Goal: Navigation & Orientation: Find specific page/section

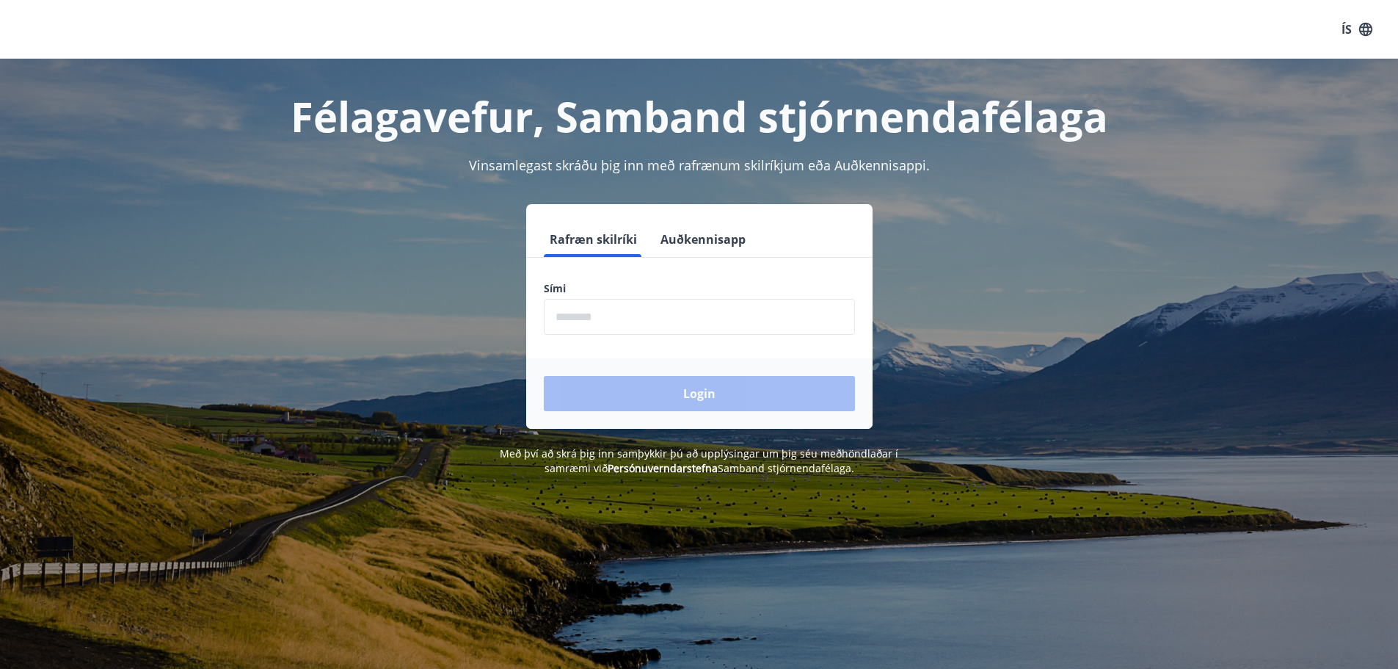
click at [642, 317] on input "phone" at bounding box center [699, 317] width 311 height 36
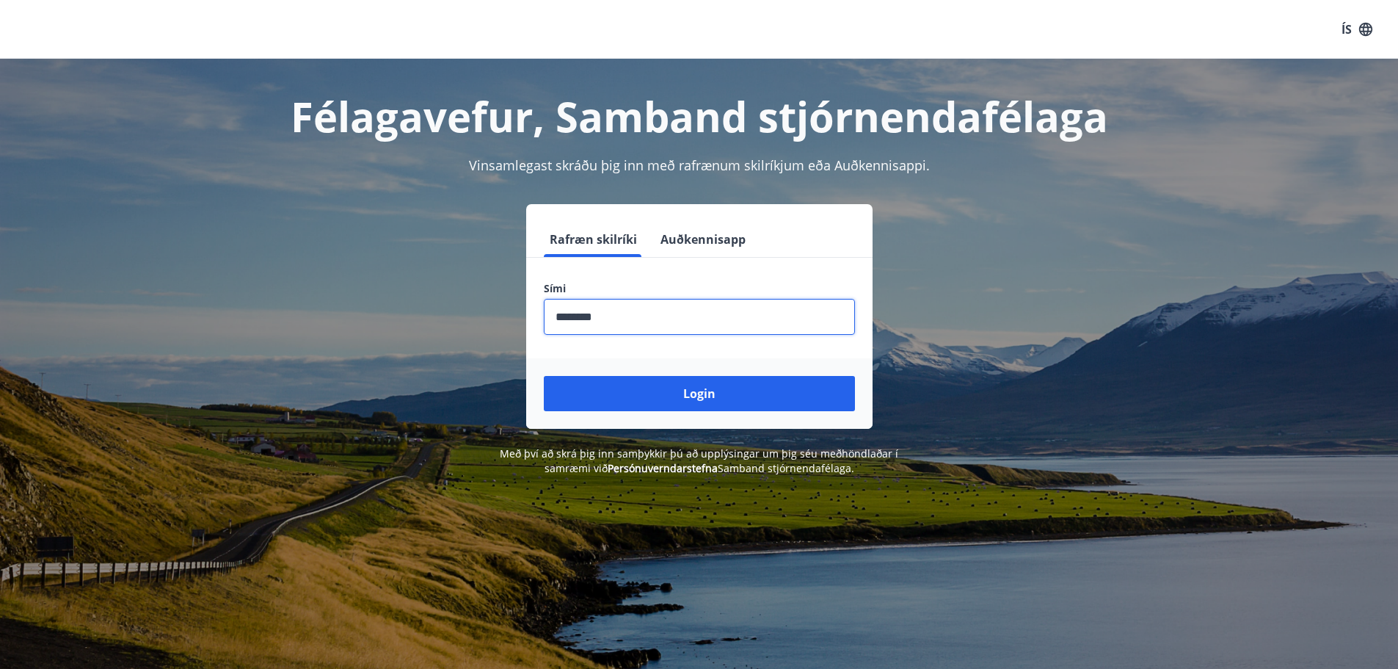
type input "********"
click at [544, 376] on button "Login" at bounding box center [699, 393] width 311 height 35
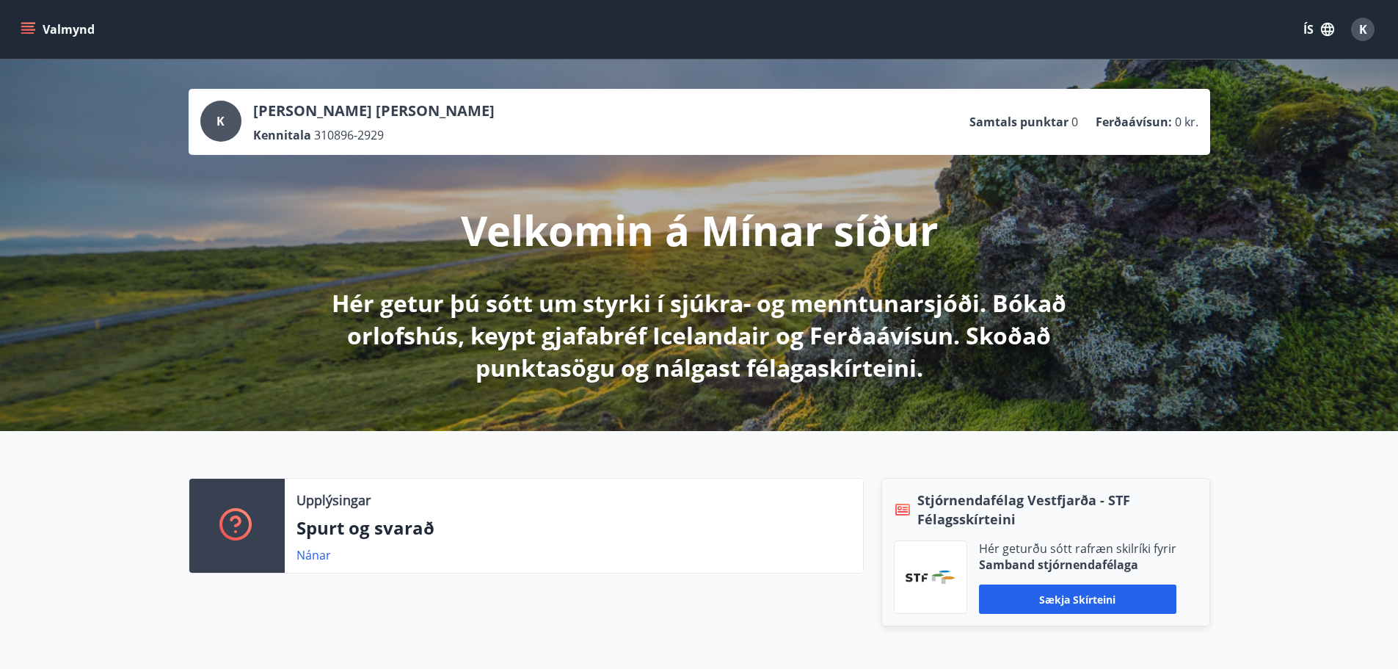
click at [48, 25] on button "Valmynd" at bounding box center [59, 29] width 83 height 26
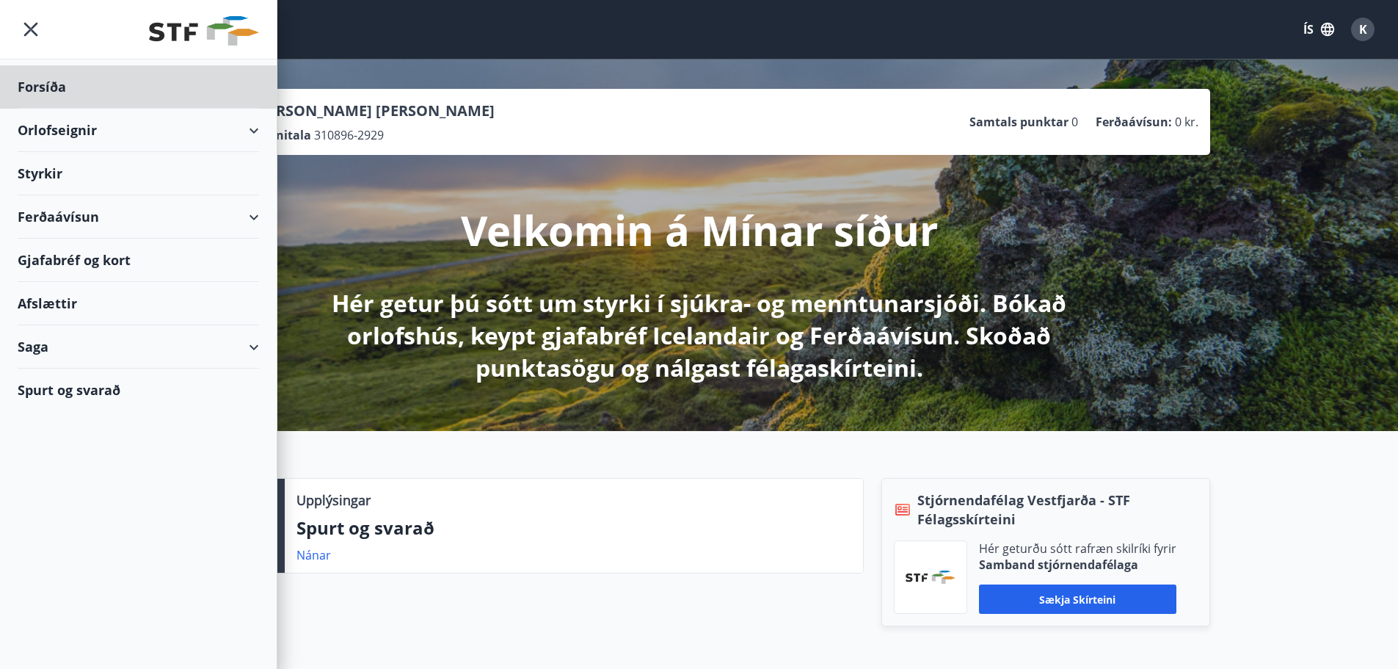
click at [51, 176] on div "Styrkir" at bounding box center [139, 173] width 242 height 43
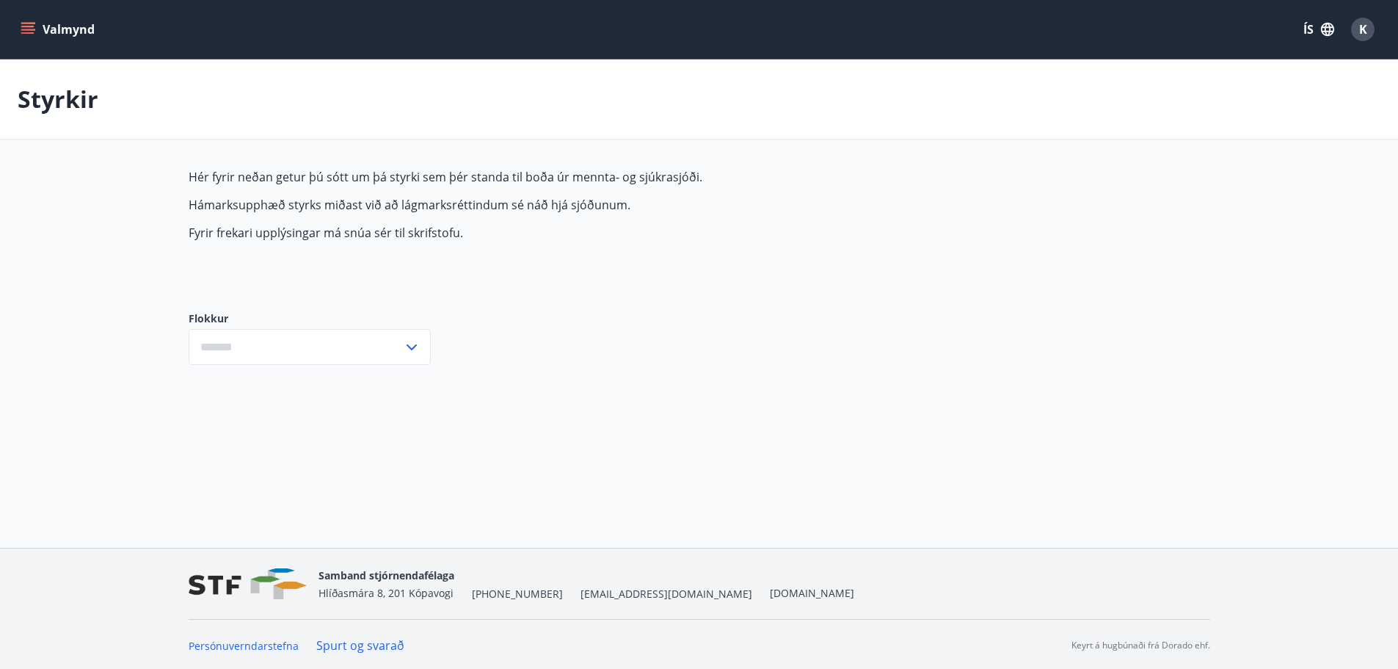
type input "***"
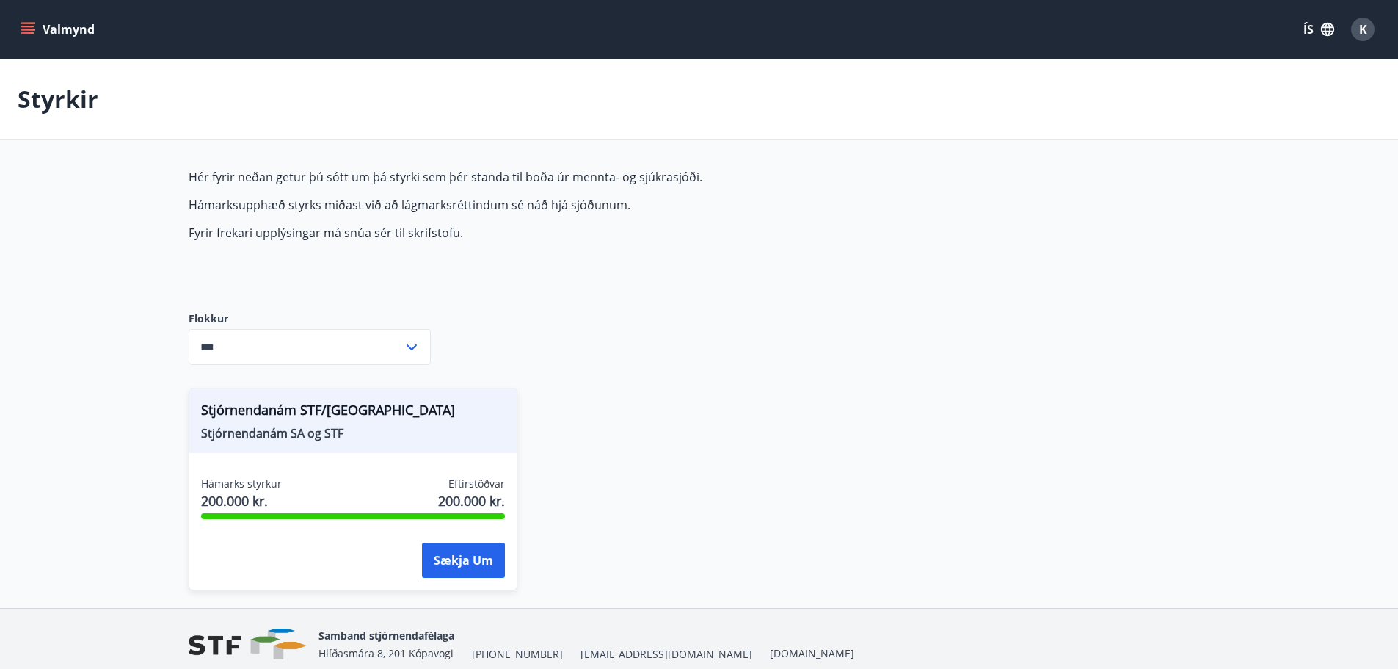
click at [38, 37] on button "Valmynd" at bounding box center [59, 29] width 83 height 26
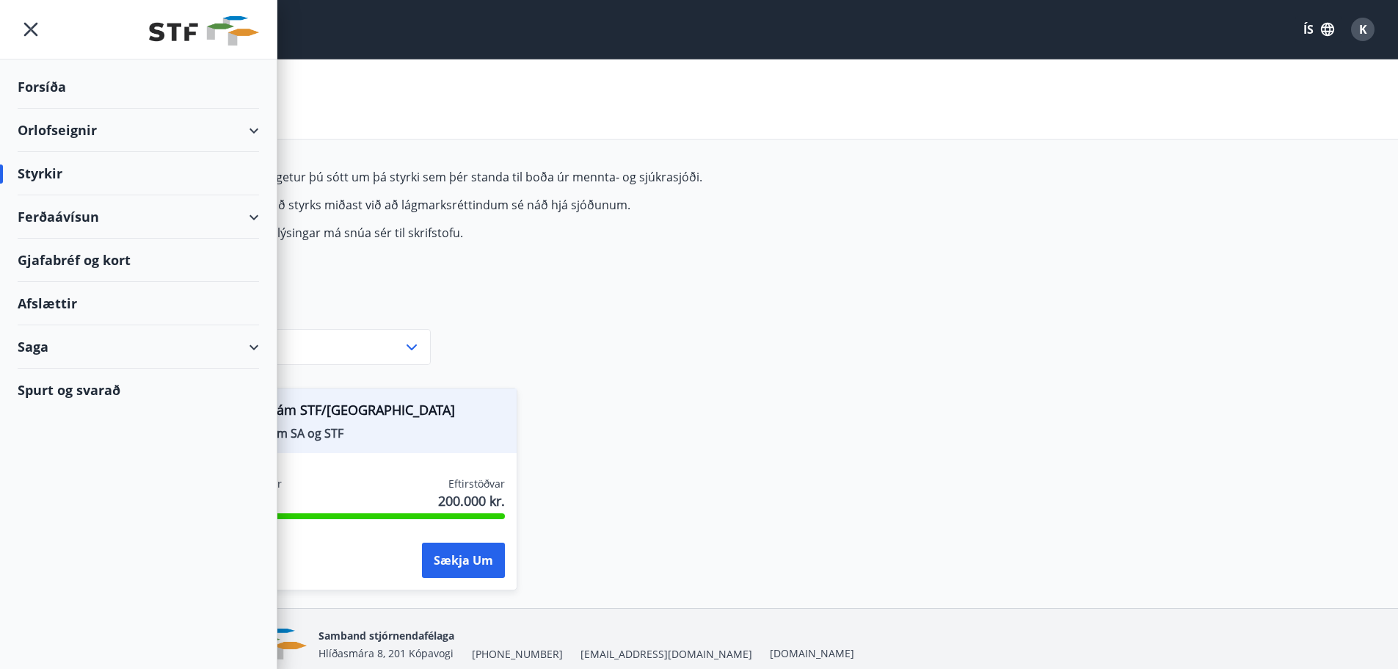
click at [108, 267] on div "Gjafabréf og kort" at bounding box center [139, 260] width 242 height 43
click at [31, 32] on icon "menu" at bounding box center [31, 29] width 26 height 26
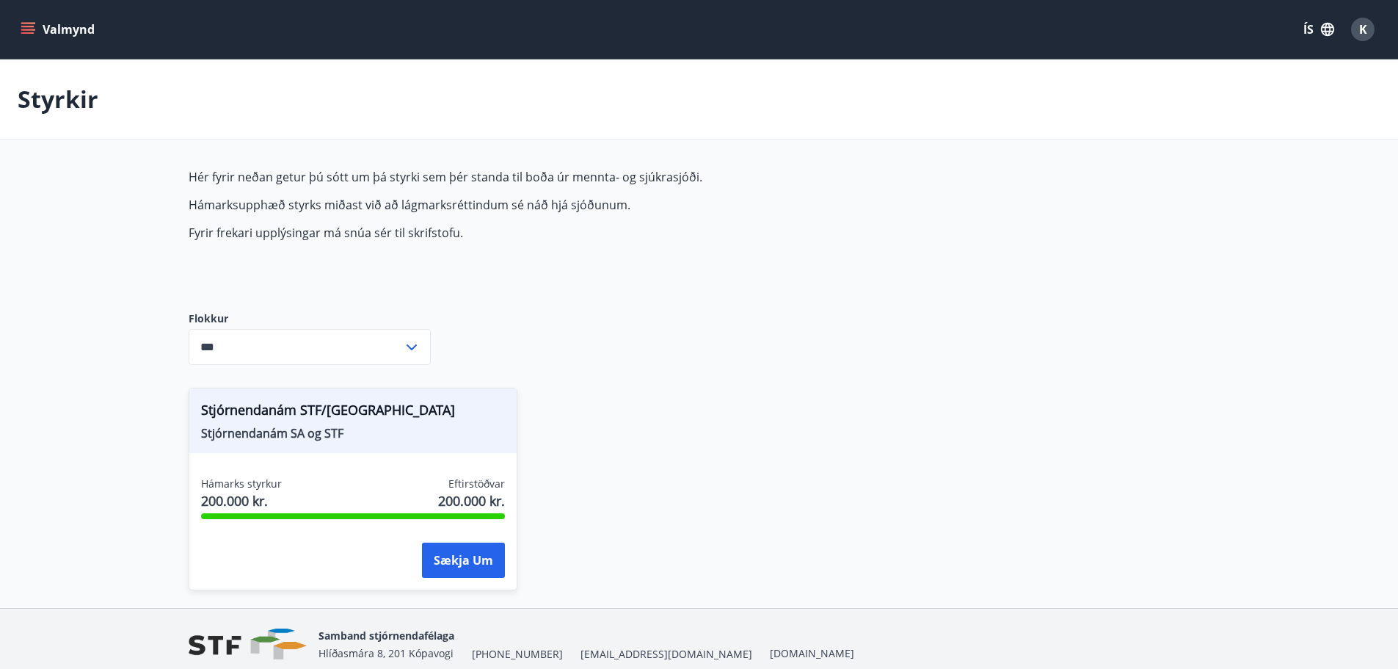
click at [68, 38] on button "Valmynd" at bounding box center [59, 29] width 83 height 26
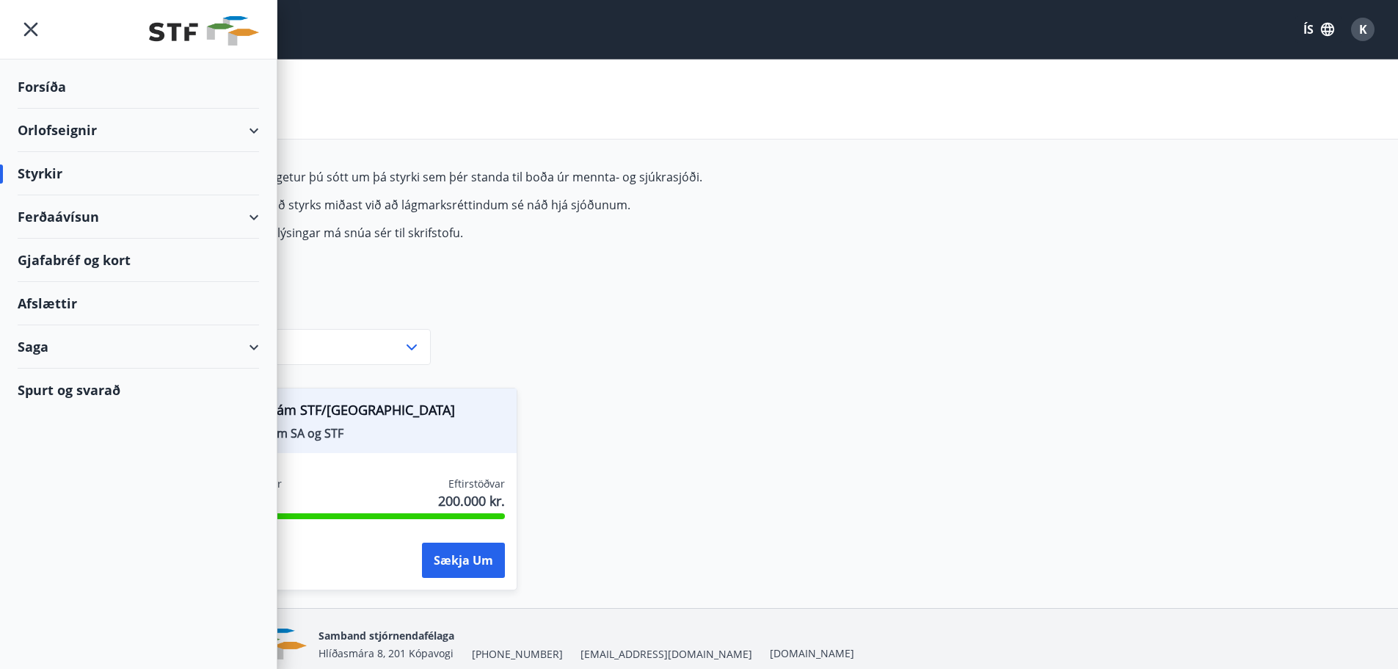
click at [54, 84] on div "Forsíða" at bounding box center [139, 86] width 242 height 43
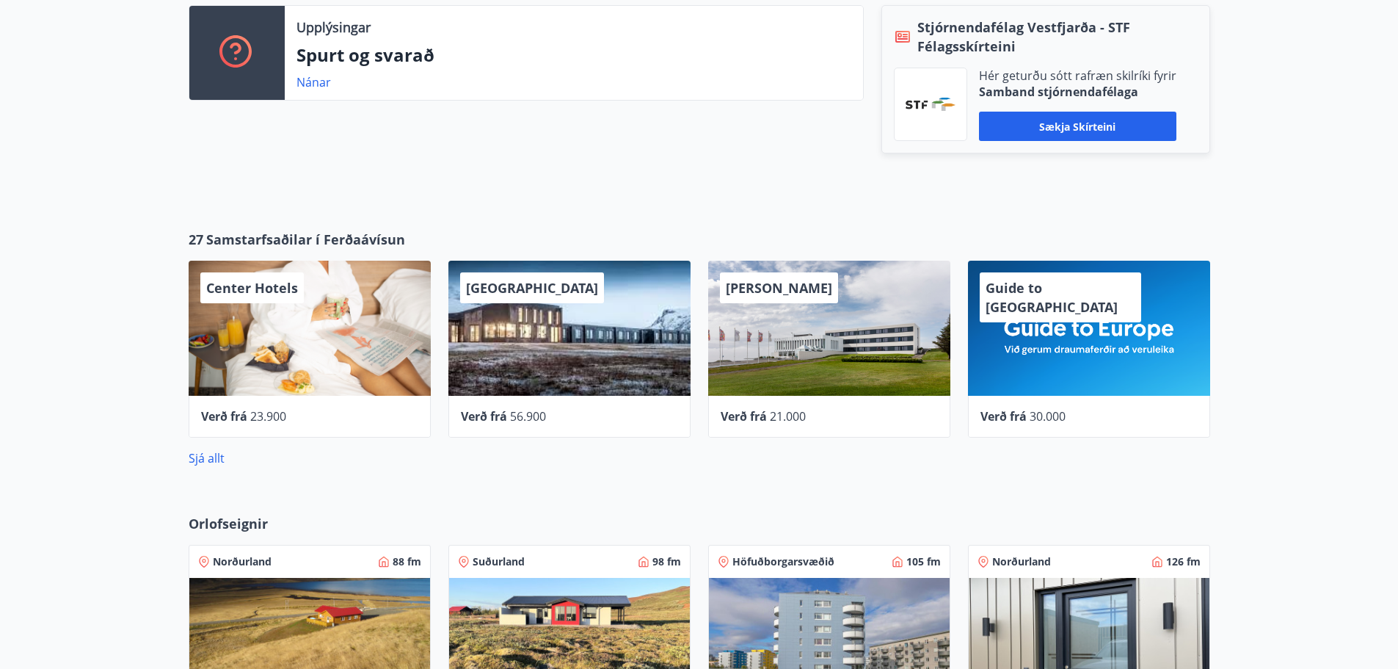
scroll to position [734, 0]
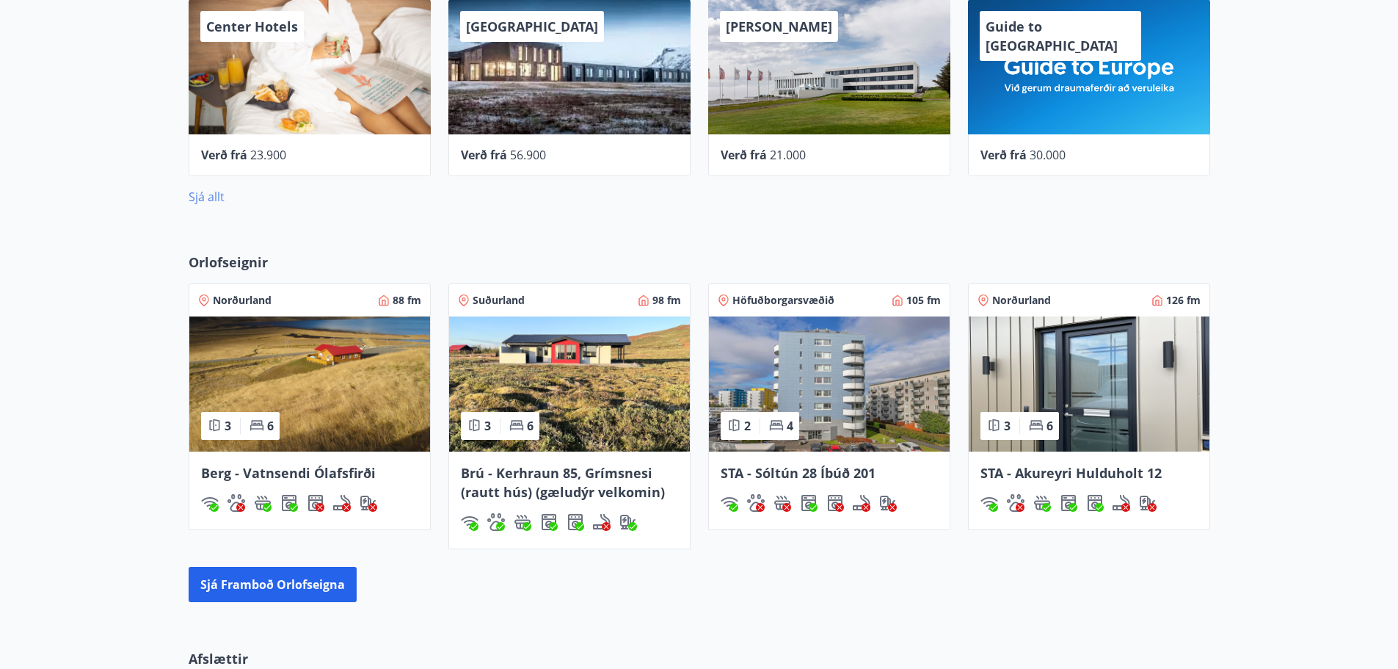
click at [209, 200] on link "Sjá allt" at bounding box center [207, 197] width 36 height 16
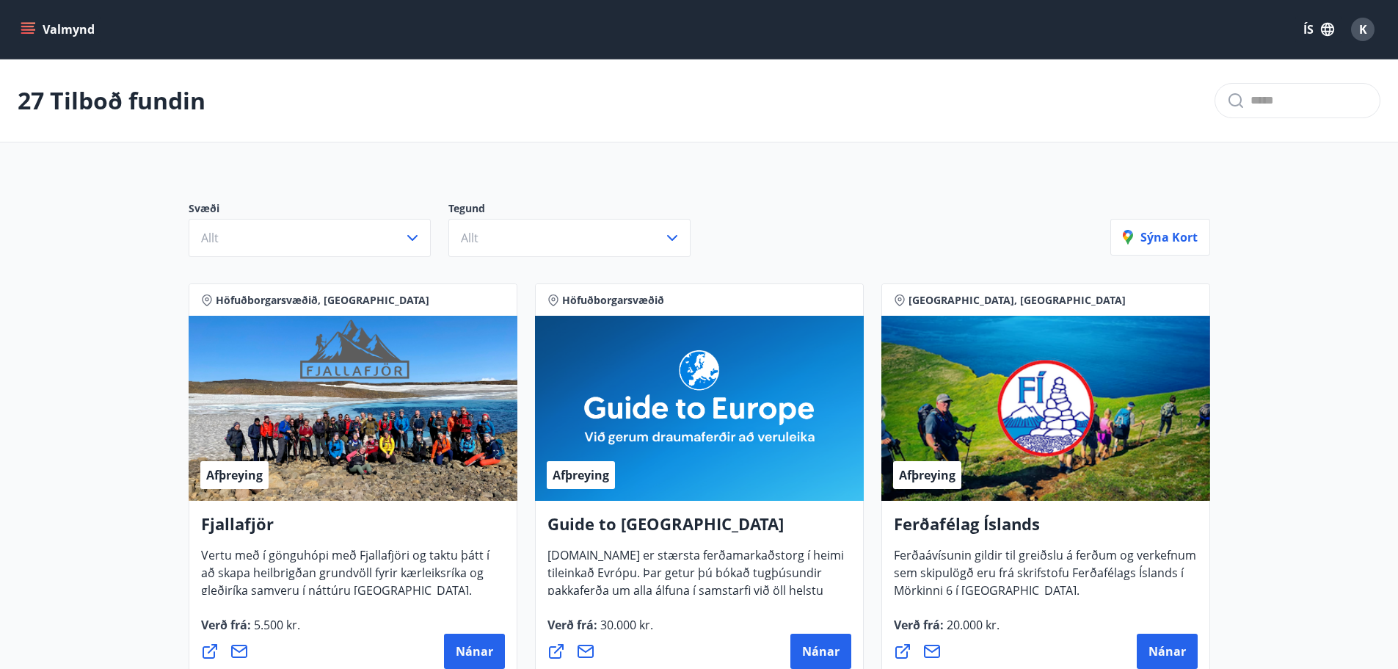
click at [57, 32] on button "Valmynd" at bounding box center [59, 29] width 83 height 26
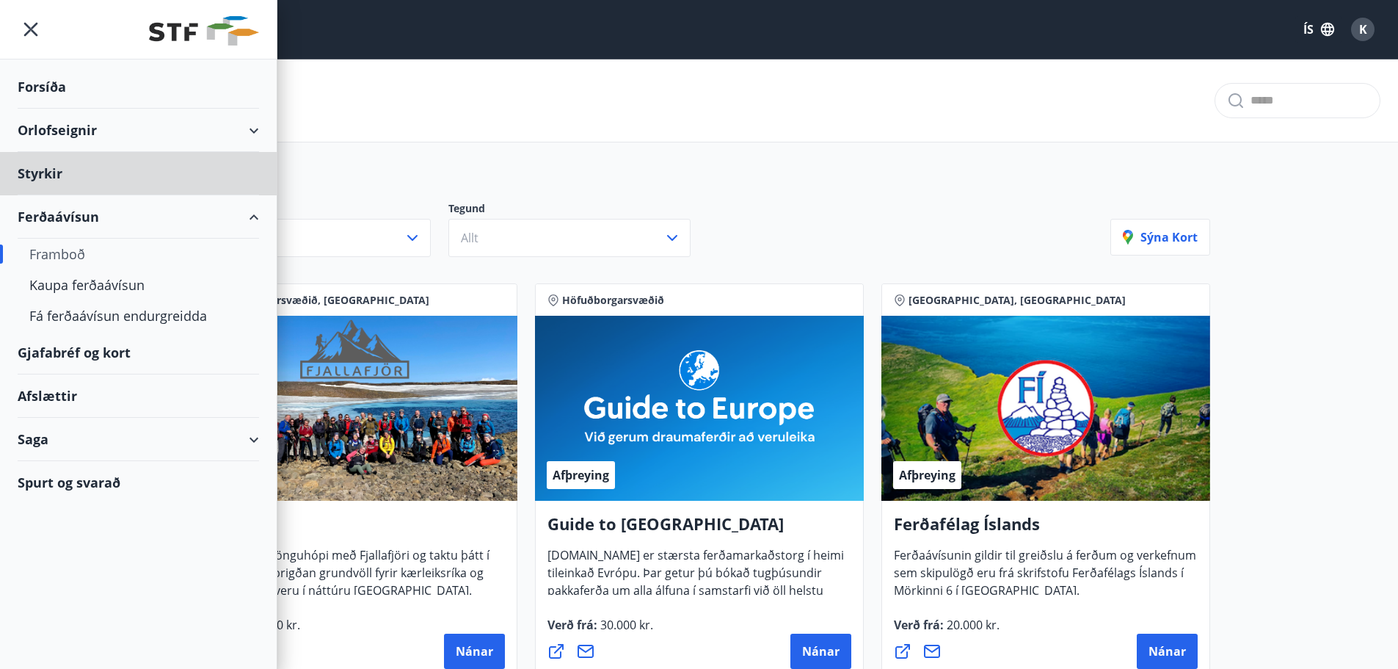
click at [52, 95] on div "Forsíða" at bounding box center [139, 86] width 242 height 43
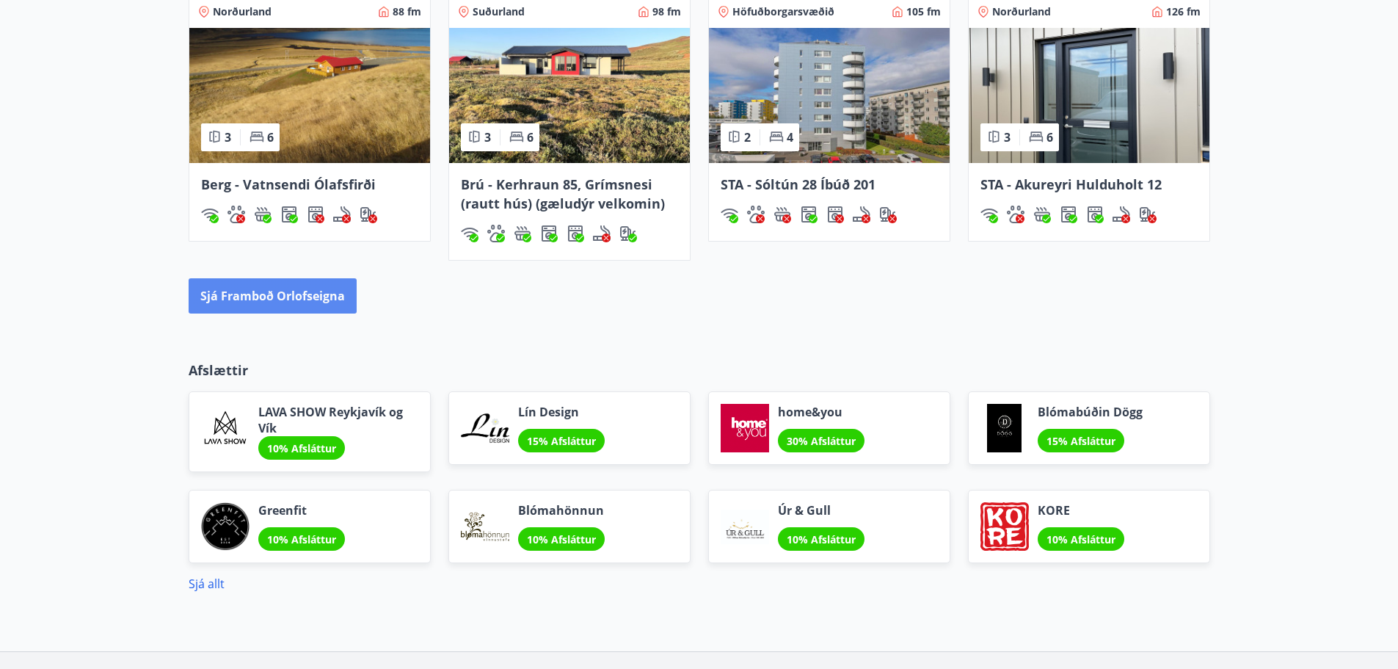
scroll to position [1028, 0]
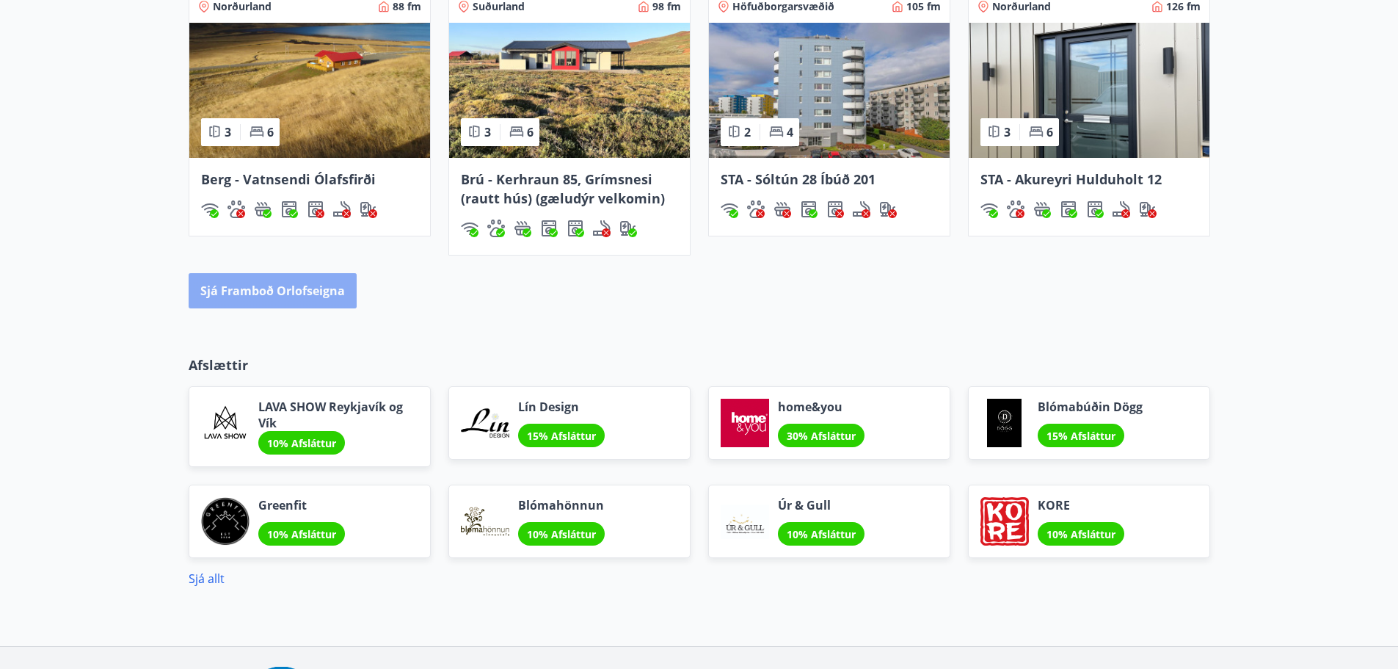
click at [292, 288] on button "Sjá framboð orlofseigna" at bounding box center [273, 290] width 168 height 35
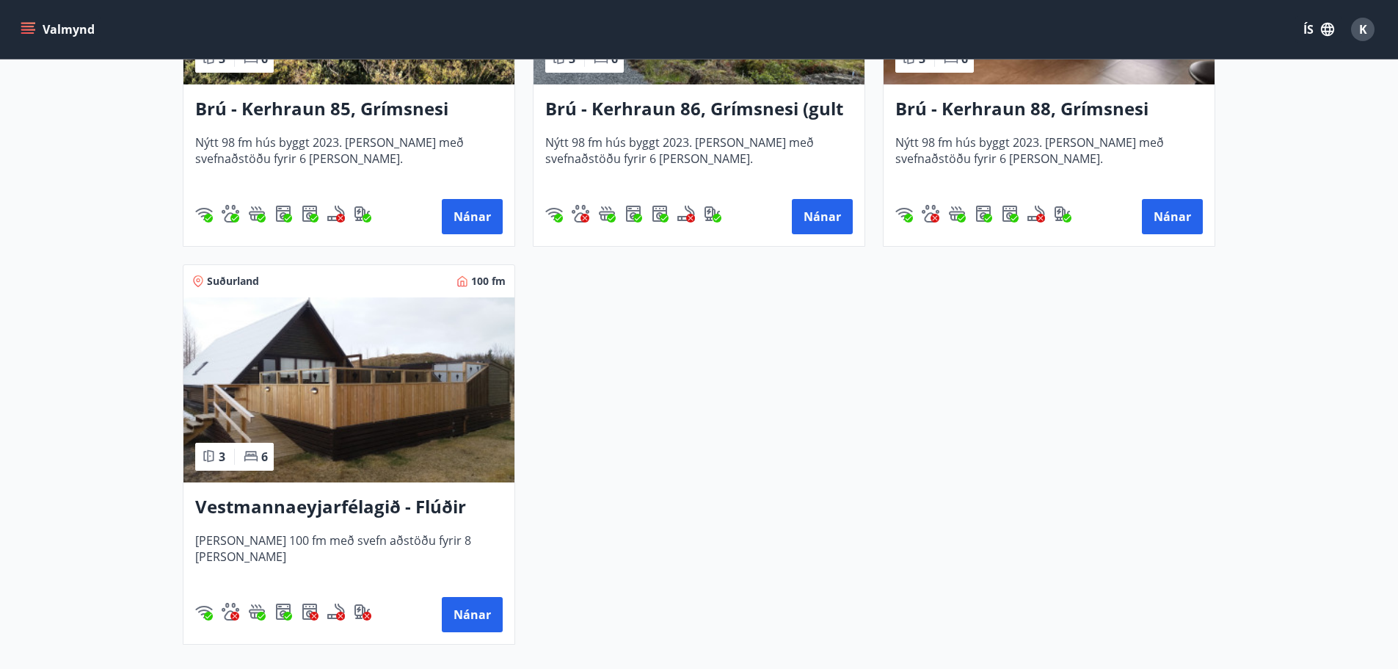
scroll to position [3744, 0]
